Goal: Obtain resource: Download file/media

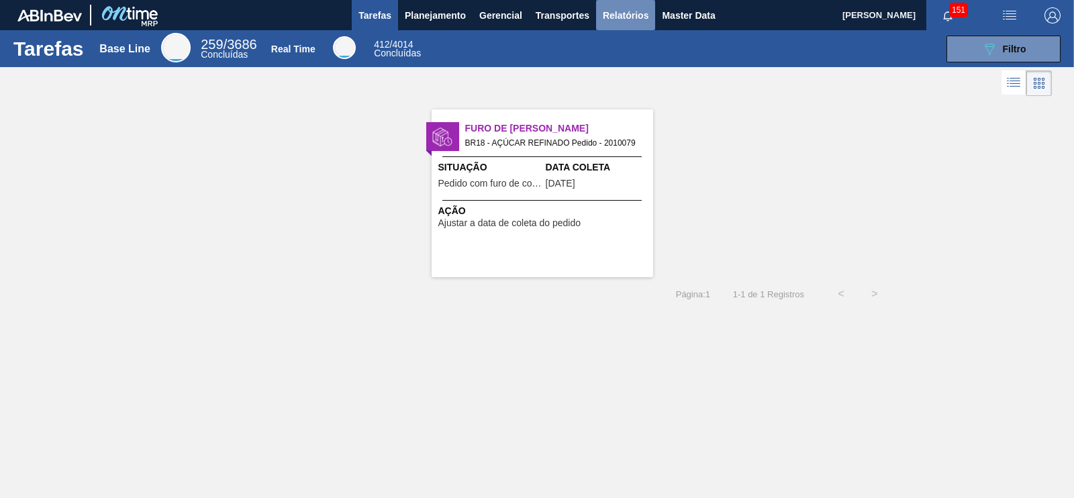
click at [635, 21] on span "Relatórios" at bounding box center [626, 15] width 46 height 16
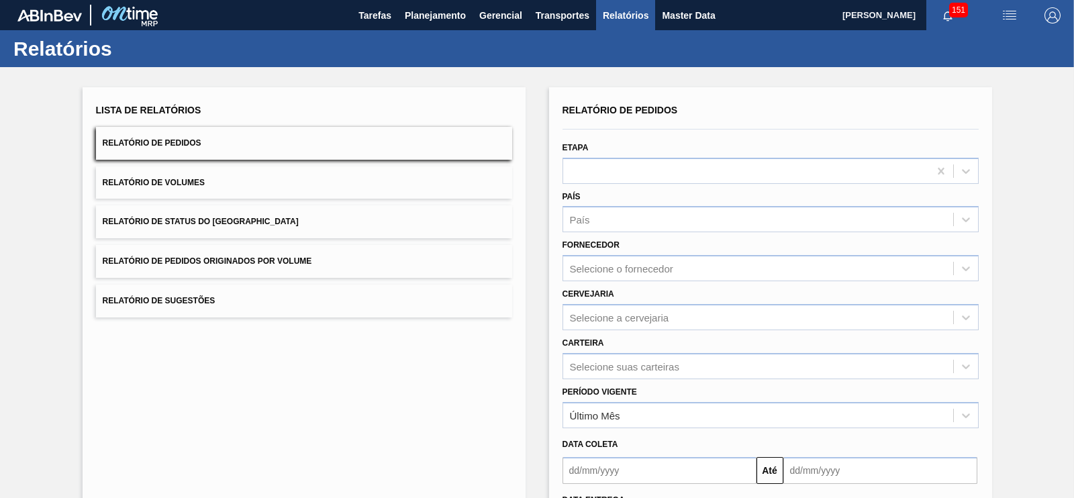
click at [363, 268] on button "Relatório de Pedidos Originados por Volume" at bounding box center [304, 261] width 416 height 33
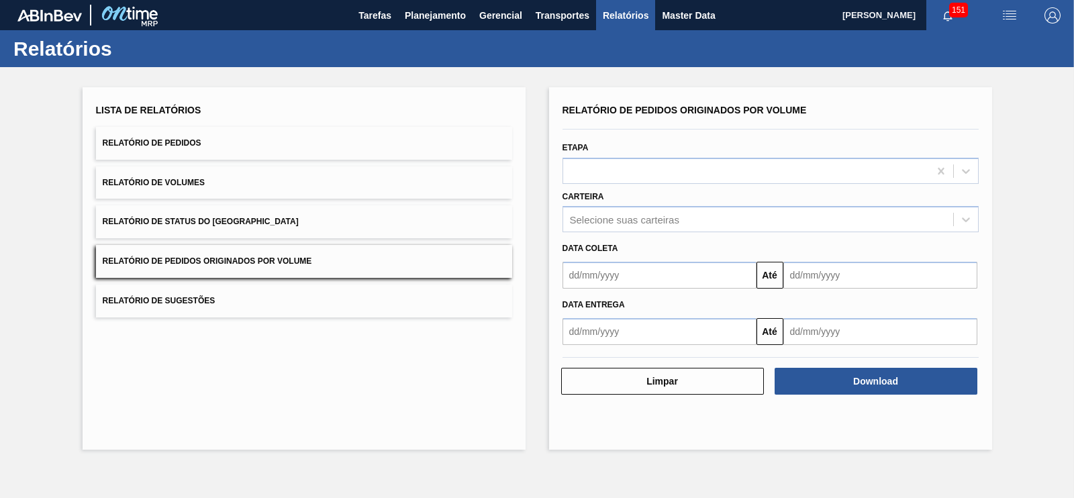
click at [604, 253] on div "Data coleta" at bounding box center [770, 248] width 427 height 19
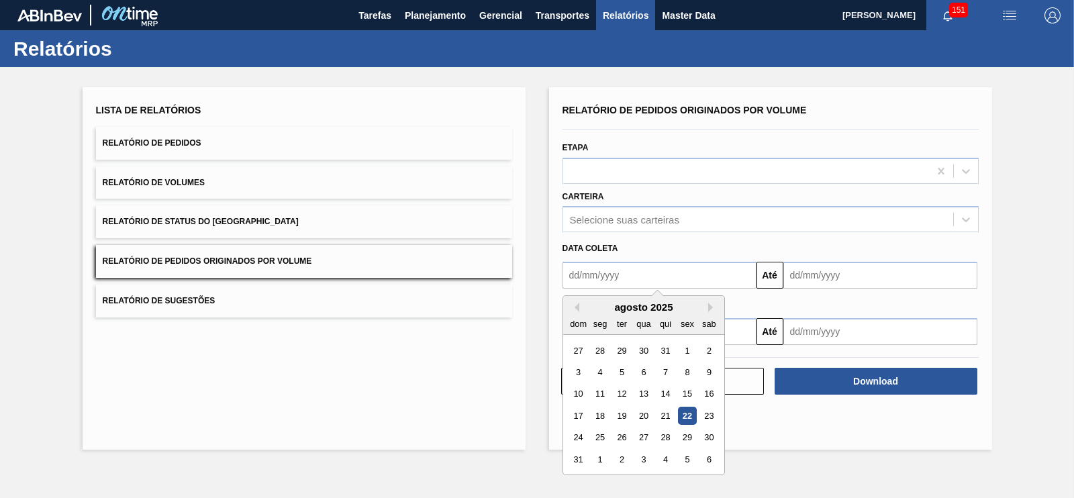
click at [605, 262] on input "text" at bounding box center [659, 275] width 194 height 27
click at [688, 350] on div "1" at bounding box center [687, 351] width 18 height 18
type input "[DATE]"
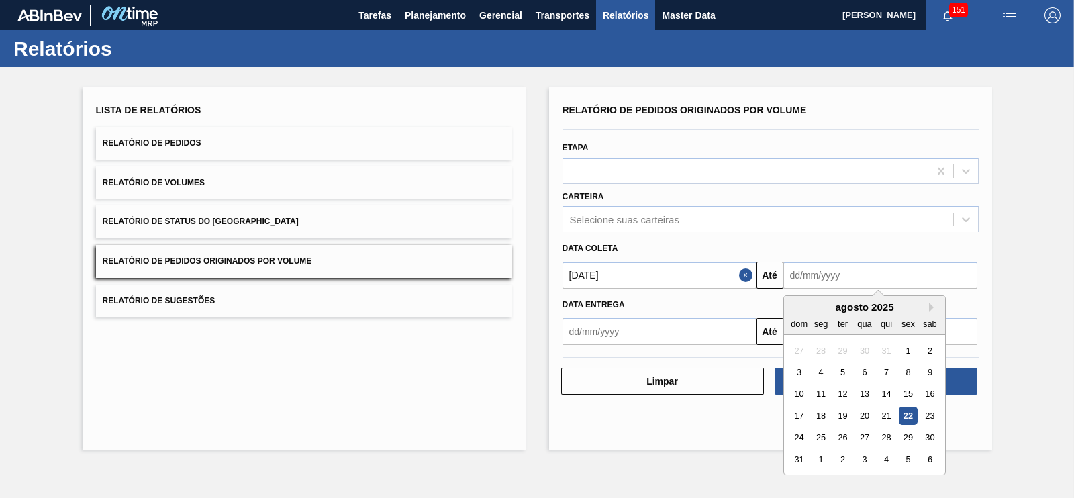
click at [831, 277] on input "text" at bounding box center [880, 275] width 194 height 27
click at [794, 452] on div "31" at bounding box center [799, 459] width 18 height 18
type input "[DATE]"
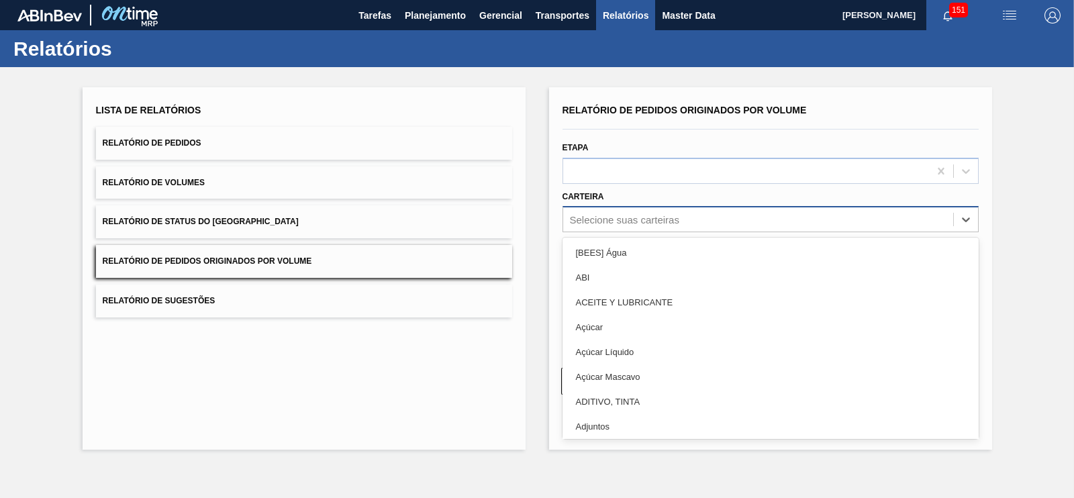
click at [662, 225] on div "Selecione suas carteiras" at bounding box center [758, 219] width 390 height 19
type input "garr"
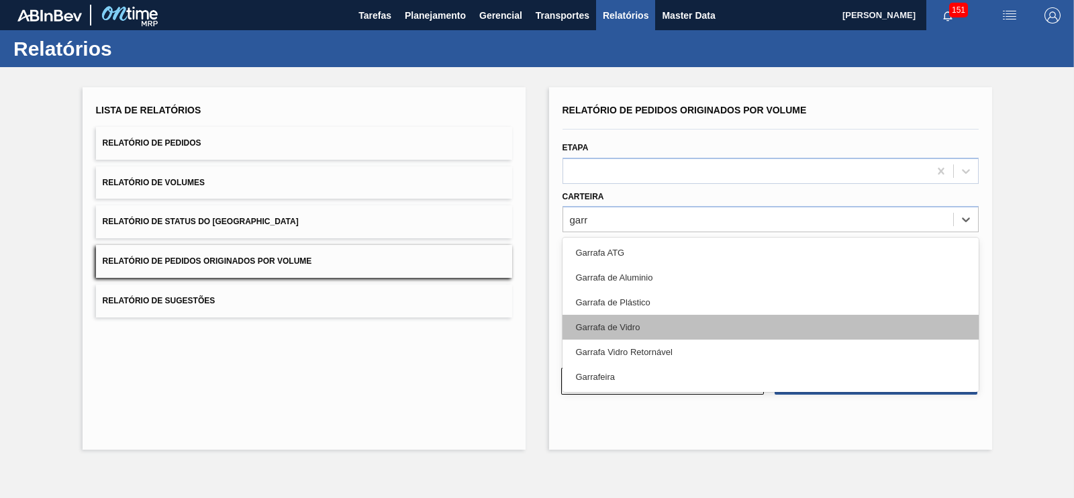
click at [606, 328] on div "Garrafa de Vidro" at bounding box center [770, 327] width 416 height 25
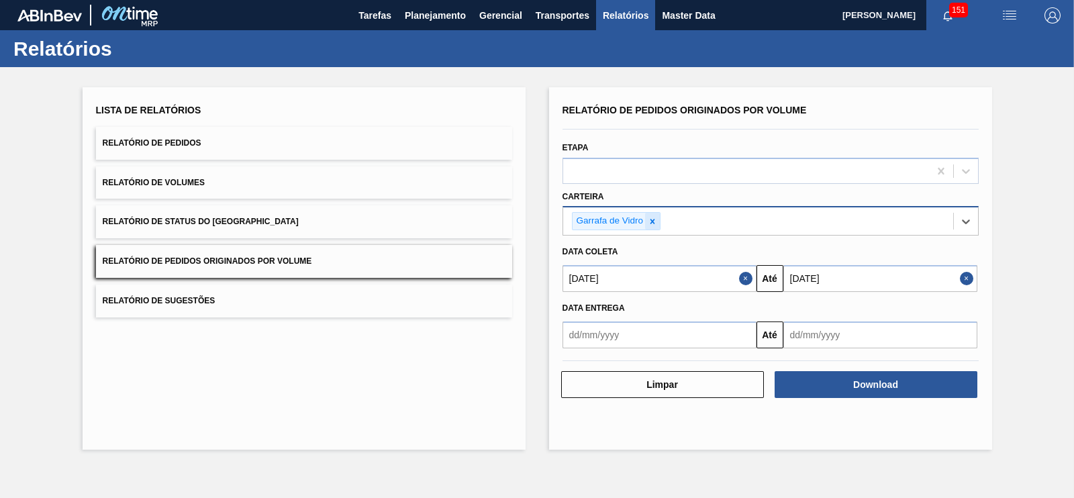
click at [648, 222] on icon at bounding box center [652, 221] width 9 height 9
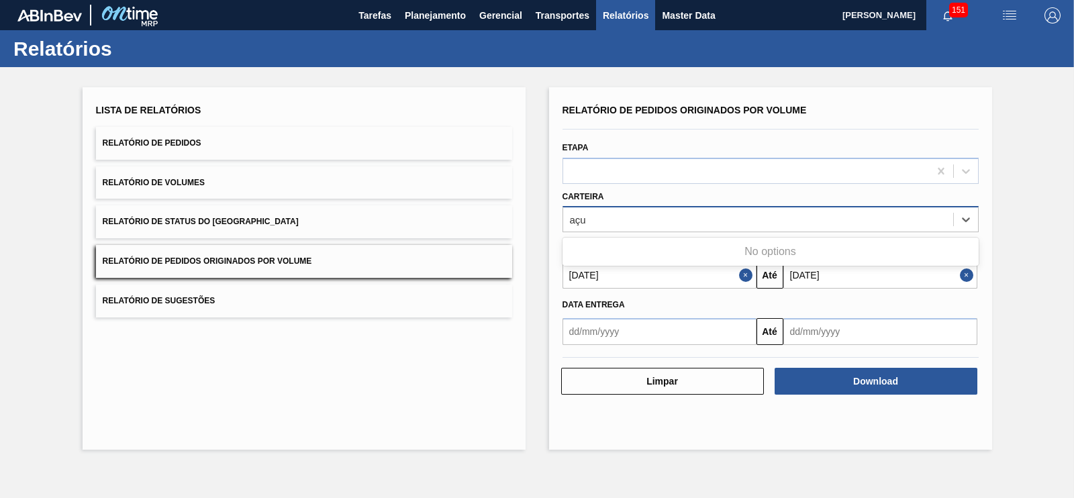
type input "aç"
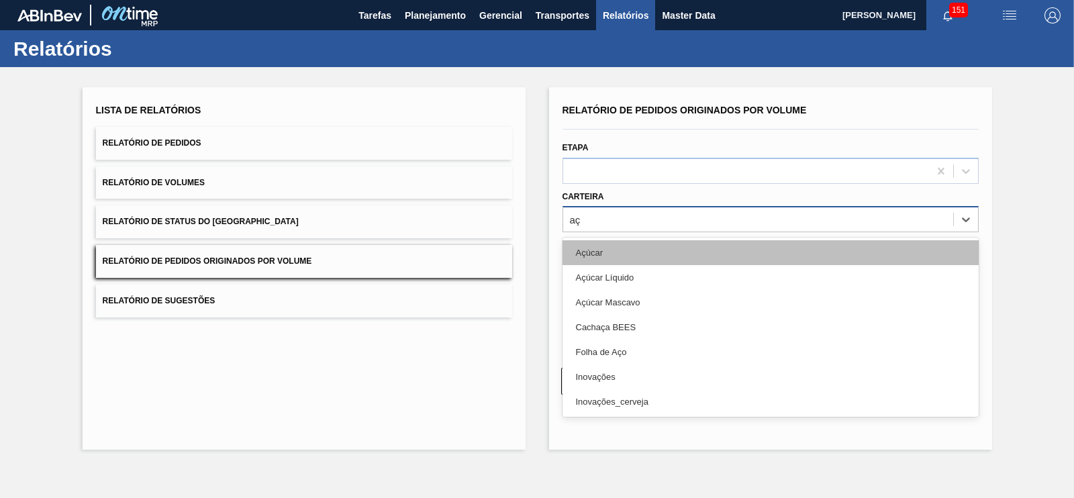
click at [607, 252] on div "Açúcar" at bounding box center [770, 252] width 416 height 25
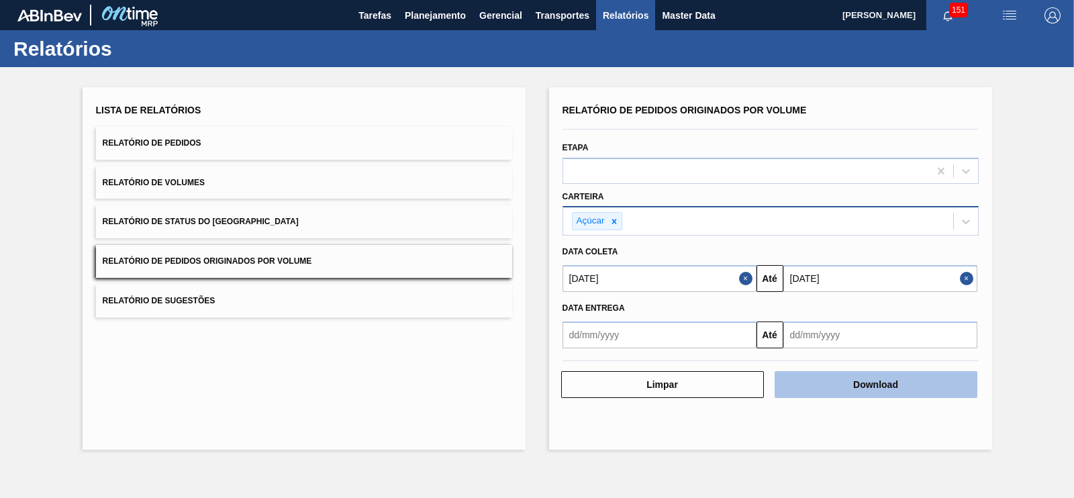
click at [866, 384] on button "Download" at bounding box center [875, 384] width 203 height 27
